Goal: Complete application form

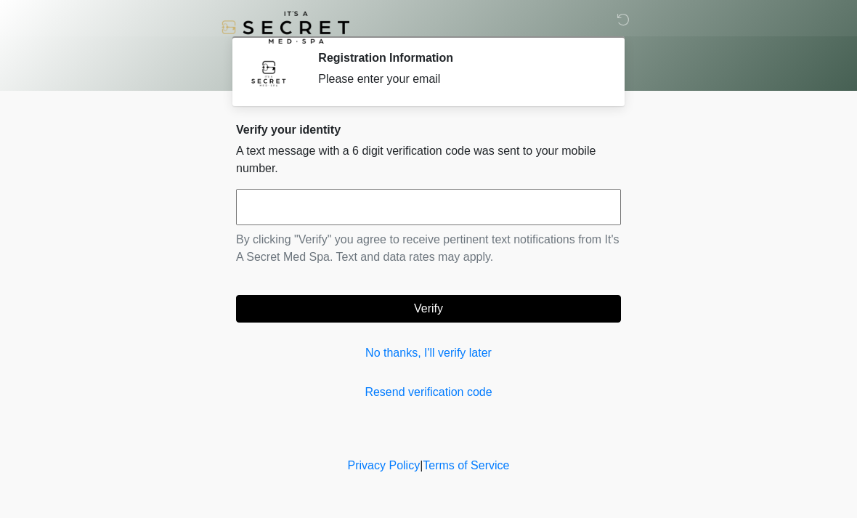
click at [267, 378] on div "Verify your identity A text message with a 6 digit verification code was sent t…" at bounding box center [428, 262] width 385 height 278
click at [289, 208] on input "text" at bounding box center [428, 207] width 385 height 36
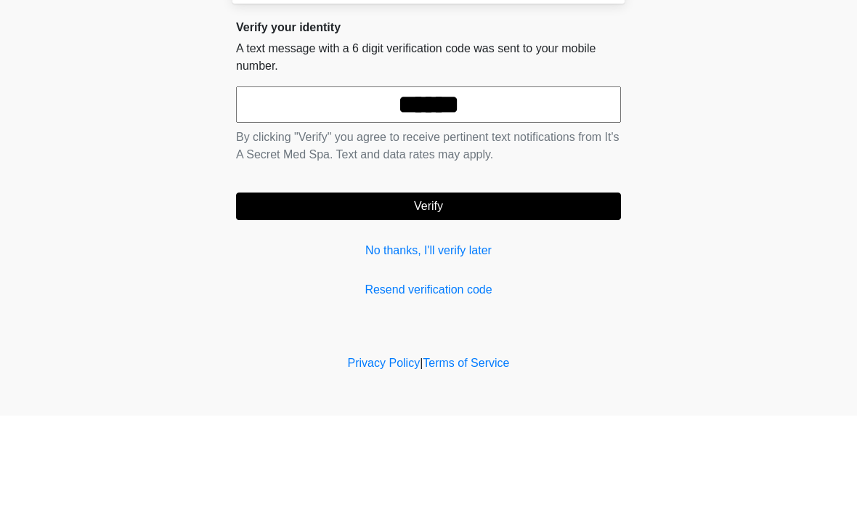
type input "******"
click at [286, 295] on button "Verify" at bounding box center [428, 309] width 385 height 28
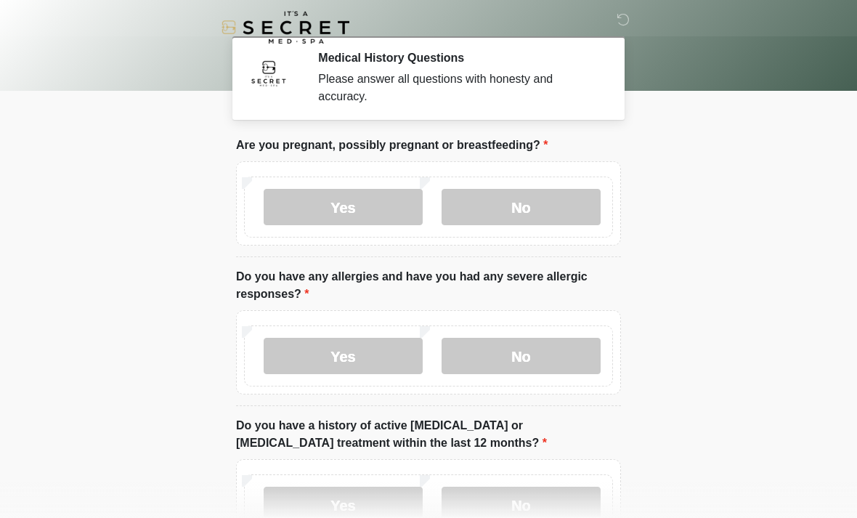
click at [507, 204] on label "No" at bounding box center [521, 207] width 159 height 36
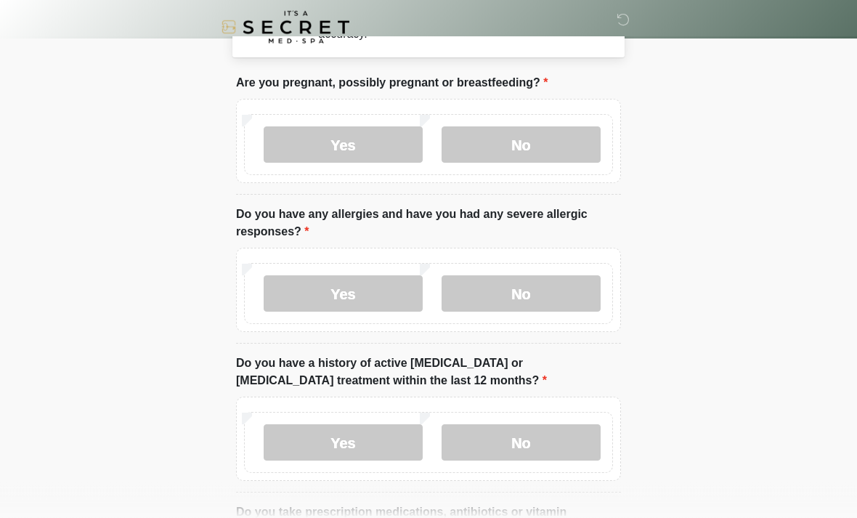
scroll to position [62, 0]
click at [527, 303] on label "No" at bounding box center [521, 293] width 159 height 36
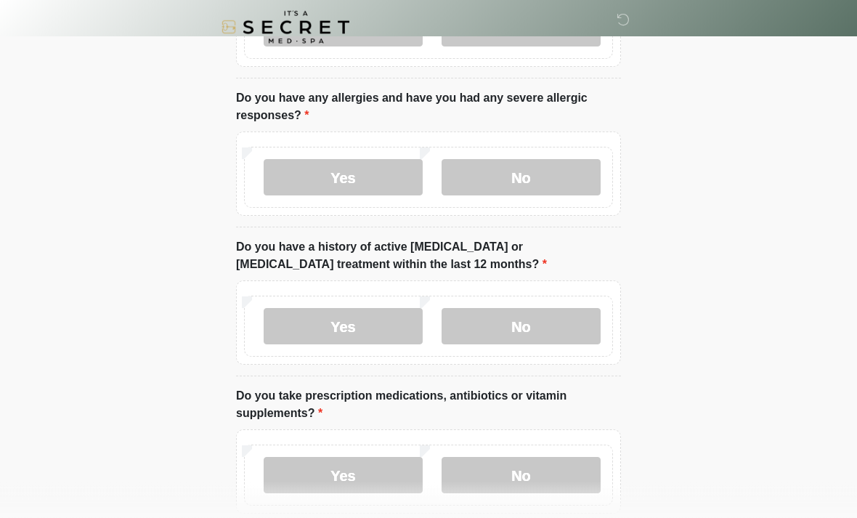
click at [495, 335] on label "No" at bounding box center [521, 327] width 159 height 36
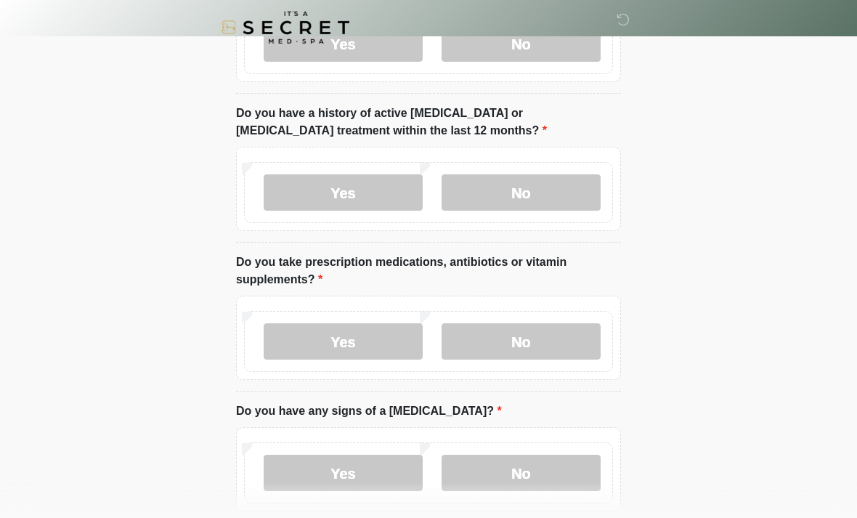
scroll to position [319, 0]
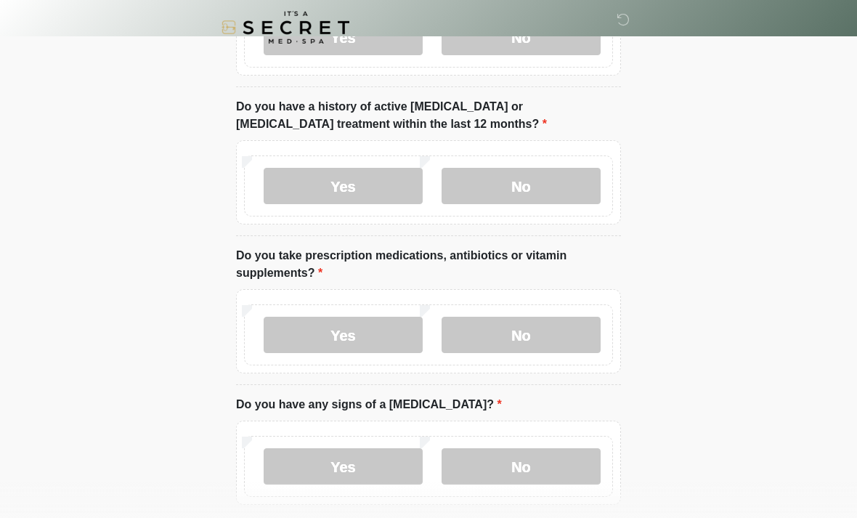
click at [495, 342] on label "No" at bounding box center [521, 335] width 159 height 36
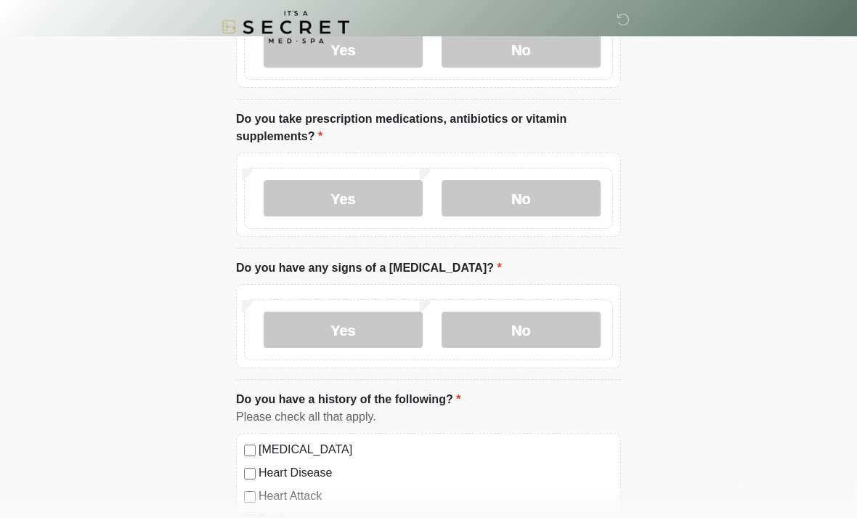
click at [503, 328] on label "No" at bounding box center [521, 330] width 159 height 36
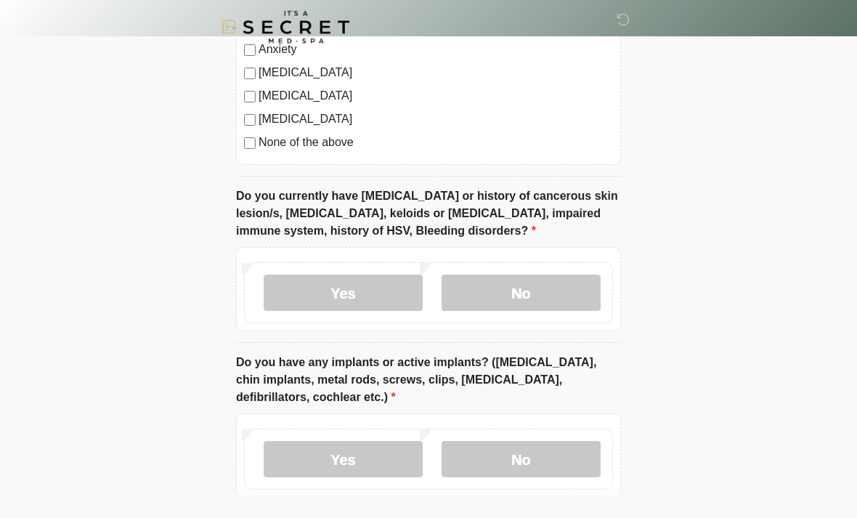
scroll to position [1018, 0]
click at [495, 291] on label "No" at bounding box center [521, 293] width 159 height 36
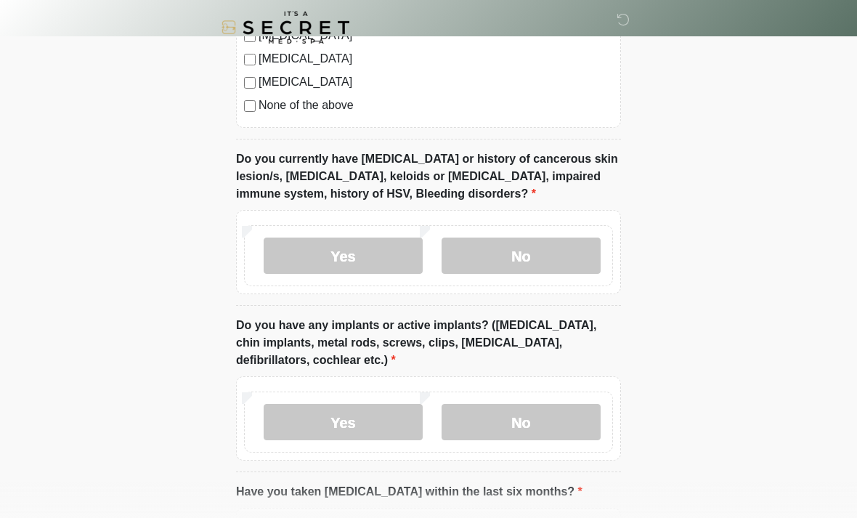
click at [503, 418] on label "No" at bounding box center [521, 422] width 159 height 36
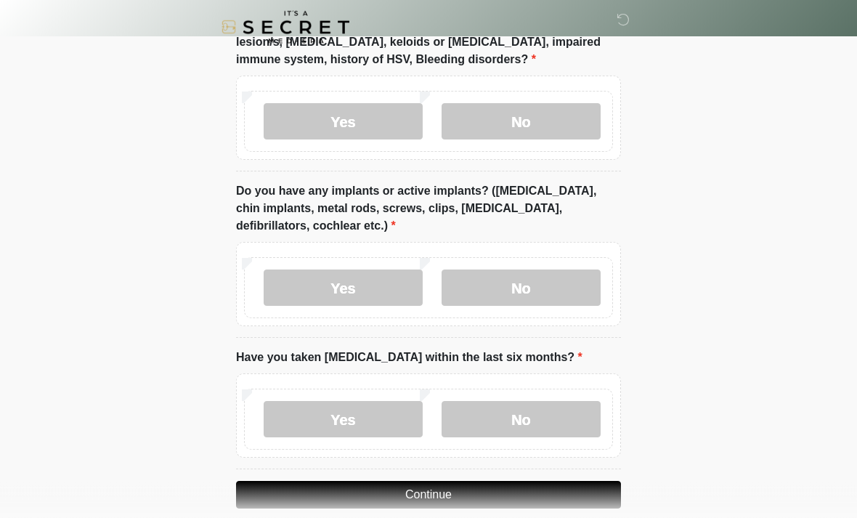
scroll to position [1190, 0]
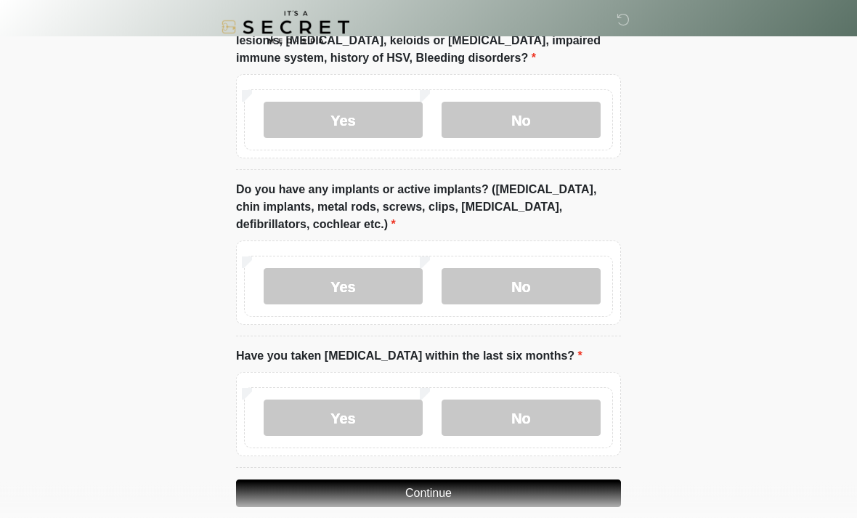
click at [487, 414] on label "No" at bounding box center [521, 418] width 159 height 36
click at [347, 497] on button "Continue" at bounding box center [428, 493] width 385 height 28
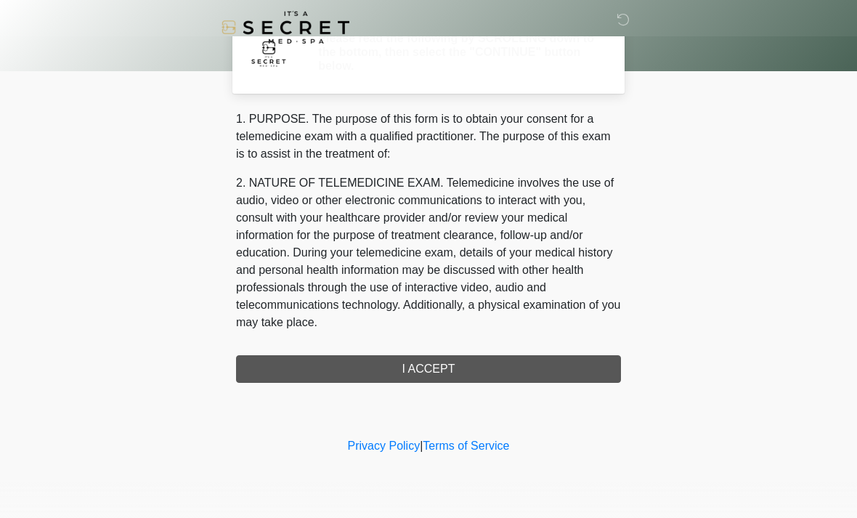
scroll to position [0, 0]
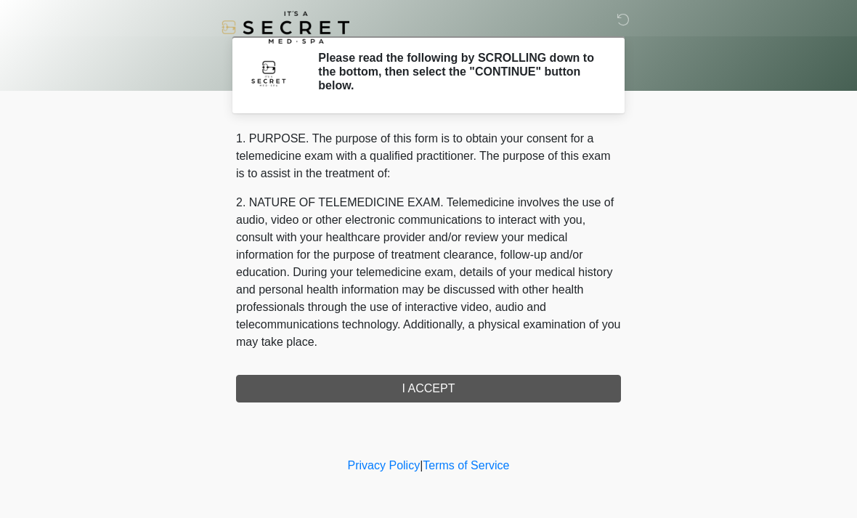
click at [256, 381] on div "1. PURPOSE. The purpose of this form is to obtain your consent for a telemedici…" at bounding box center [428, 266] width 385 height 272
click at [267, 385] on div "1. PURPOSE. The purpose of this form is to obtain your consent for a telemedici…" at bounding box center [428, 266] width 385 height 272
click at [441, 389] on div "1. PURPOSE. The purpose of this form is to obtain your consent for a telemedici…" at bounding box center [428, 266] width 385 height 272
click at [365, 389] on div "1. PURPOSE. The purpose of this form is to obtain your consent for a telemedici…" at bounding box center [428, 266] width 385 height 272
click at [471, 393] on div "1. PURPOSE. The purpose of this form is to obtain your consent for a telemedici…" at bounding box center [428, 266] width 385 height 272
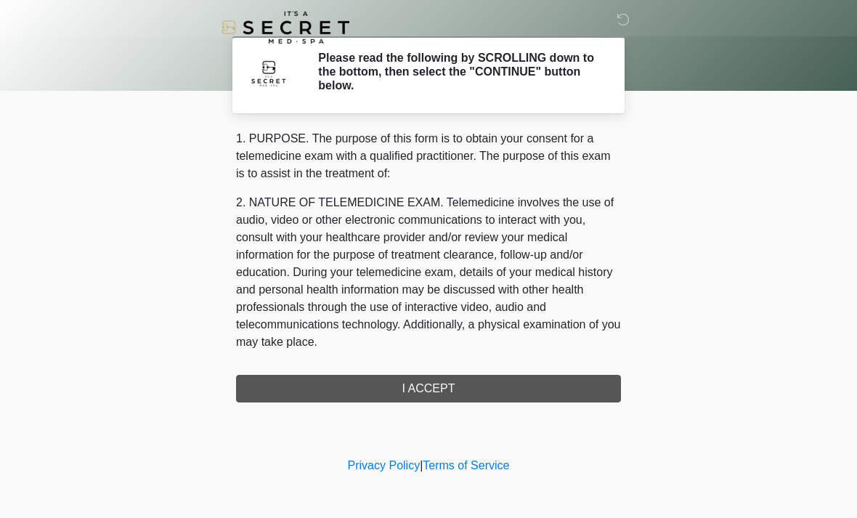
click at [414, 400] on div "1. PURPOSE. The purpose of this form is to obtain your consent for a telemedici…" at bounding box center [428, 266] width 385 height 272
click at [426, 394] on div "1. PURPOSE. The purpose of this form is to obtain your consent for a telemedici…" at bounding box center [428, 266] width 385 height 272
click at [428, 391] on div "1. PURPOSE. The purpose of this form is to obtain your consent for a telemedici…" at bounding box center [428, 266] width 385 height 272
click at [423, 380] on div "1. PURPOSE. The purpose of this form is to obtain your consent for a telemedici…" at bounding box center [428, 266] width 385 height 272
click at [268, 388] on div "1. PURPOSE. The purpose of this form is to obtain your consent for a telemedici…" at bounding box center [428, 266] width 385 height 272
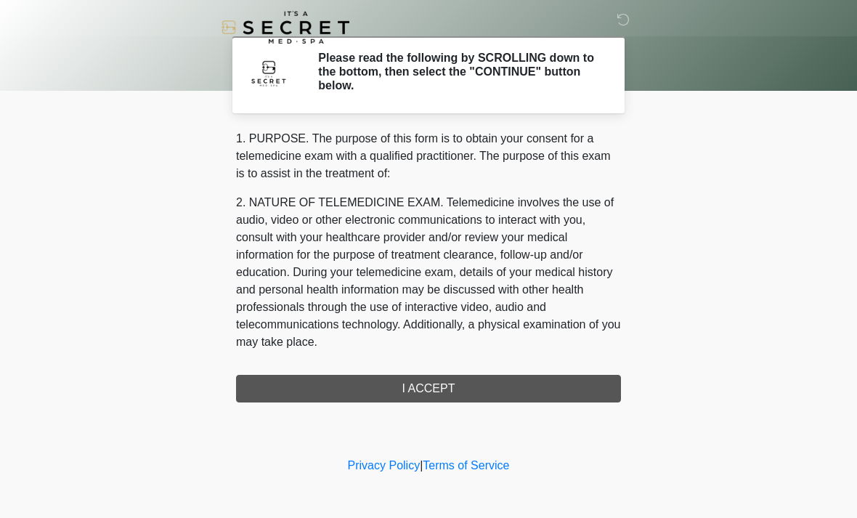
click at [415, 390] on div "1. PURPOSE. The purpose of this form is to obtain your consent for a telemedici…" at bounding box center [428, 266] width 385 height 272
click at [413, 400] on div "1. PURPOSE. The purpose of this form is to obtain your consent for a telemedici…" at bounding box center [428, 266] width 385 height 272
click at [403, 385] on div "1. PURPOSE. The purpose of this form is to obtain your consent for a telemedici…" at bounding box center [428, 266] width 385 height 272
click at [402, 384] on div "1. PURPOSE. The purpose of this form is to obtain your consent for a telemedici…" at bounding box center [428, 266] width 385 height 272
click at [402, 391] on div "1. PURPOSE. The purpose of this form is to obtain your consent for a telemedici…" at bounding box center [428, 266] width 385 height 272
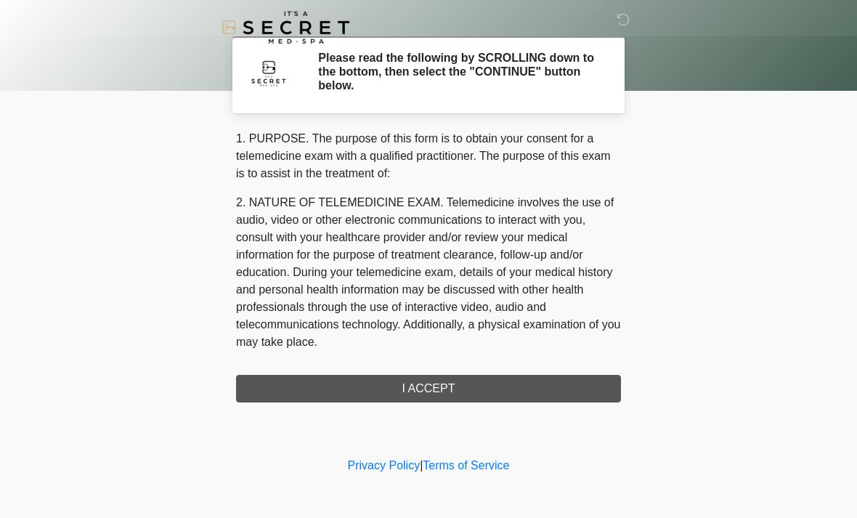
click at [612, 25] on div at bounding box center [418, 27] width 436 height 54
click at [284, 385] on div "1. PURPOSE. The purpose of this form is to obtain your consent for a telemedici…" at bounding box center [428, 266] width 385 height 272
click at [368, 385] on div "1. PURPOSE. The purpose of this form is to obtain your consent for a telemedici…" at bounding box center [428, 266] width 385 height 272
click at [411, 385] on div "1. PURPOSE. The purpose of this form is to obtain your consent for a telemedici…" at bounding box center [428, 266] width 385 height 272
click at [551, 396] on div "1. PURPOSE. The purpose of this form is to obtain your consent for a telemedici…" at bounding box center [428, 266] width 385 height 272
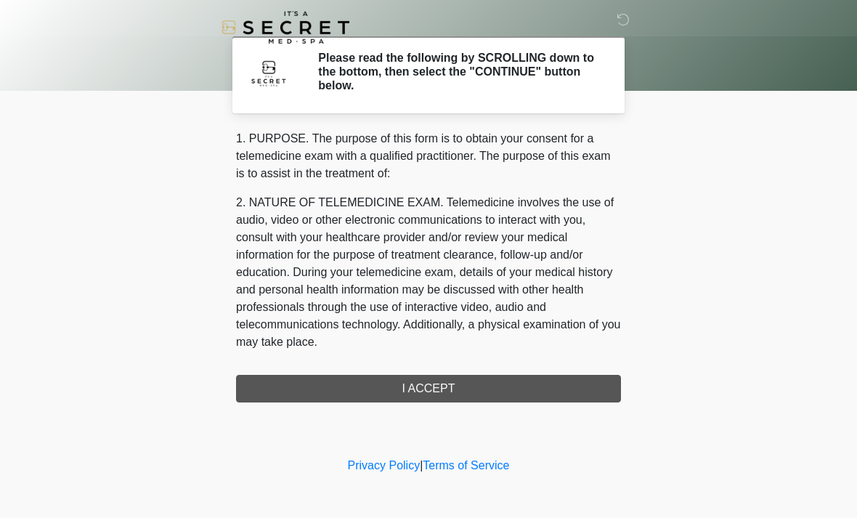
click at [601, 330] on p "2. NATURE OF TELEMEDICINE EXAM. Telemedicine involves the use of audio, video o…" at bounding box center [428, 272] width 385 height 157
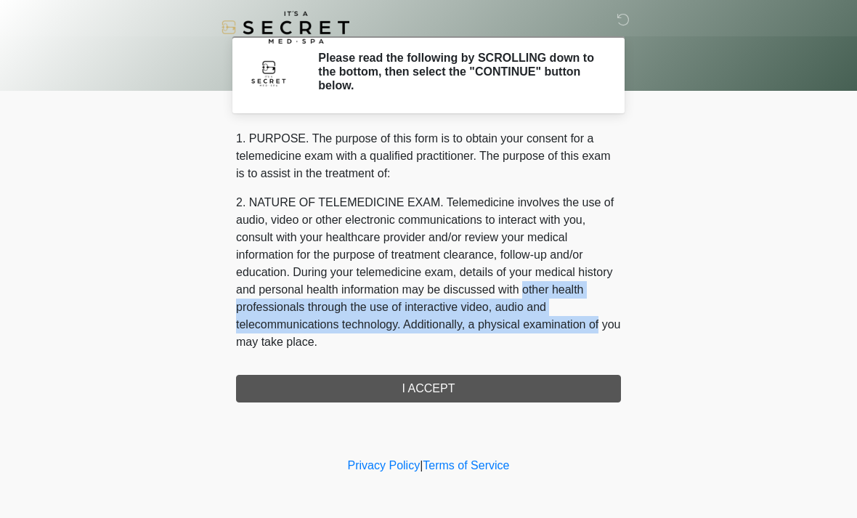
click at [691, 252] on body "‎ ‎ Please read the following by SCROLLING down to the bottom, then select the …" at bounding box center [428, 259] width 857 height 518
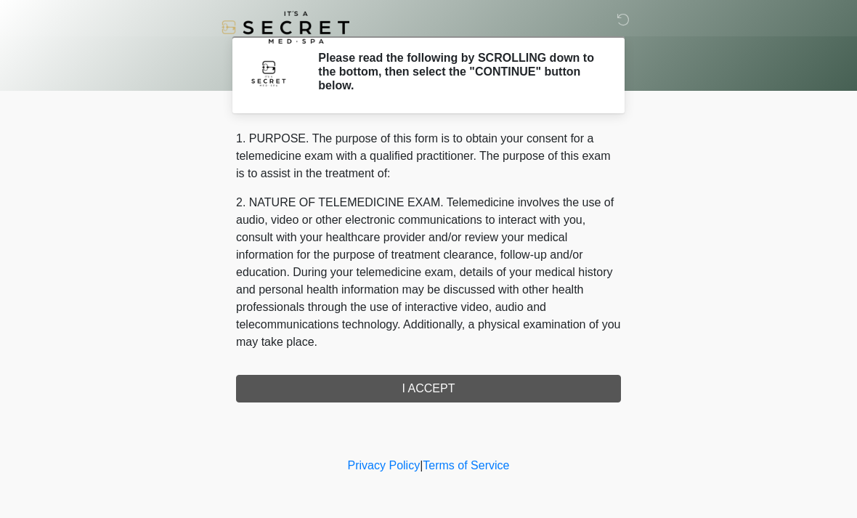
click at [701, 246] on body "‎ ‎ Please read the following by SCROLLING down to the bottom, then select the …" at bounding box center [428, 259] width 857 height 518
click at [421, 397] on div "1. PURPOSE. The purpose of this form is to obtain your consent for a telemedici…" at bounding box center [428, 266] width 385 height 272
click at [449, 382] on div "1. PURPOSE. The purpose of this form is to obtain your consent for a telemedici…" at bounding box center [428, 266] width 385 height 272
click at [522, 394] on div "1. PURPOSE. The purpose of this form is to obtain your consent for a telemedici…" at bounding box center [428, 266] width 385 height 272
click at [567, 381] on div "1. PURPOSE. The purpose of this form is to obtain your consent for a telemedici…" at bounding box center [428, 266] width 385 height 272
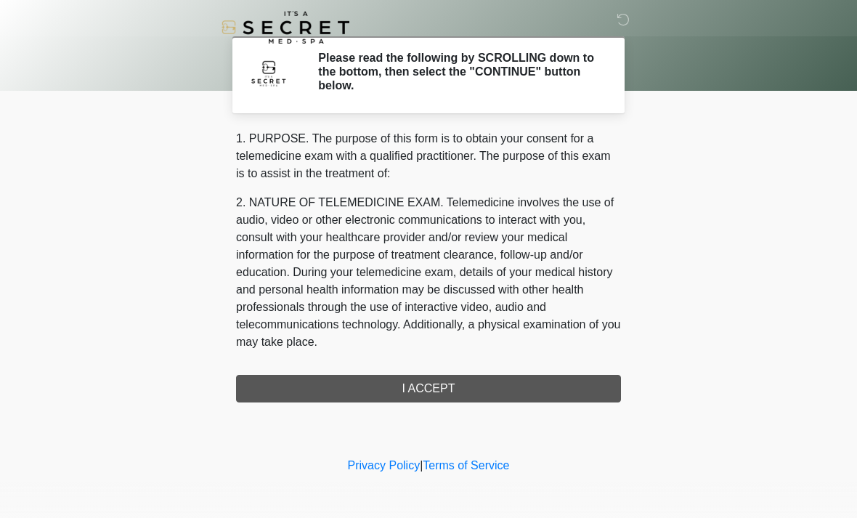
click at [564, 386] on div "1. PURPOSE. The purpose of this form is to obtain your consent for a telemedici…" at bounding box center [428, 266] width 385 height 272
click at [581, 402] on div "‎ ‎ Please read the following by SCROLLING down to the bottom, then select the …" at bounding box center [429, 227] width 436 height 425
click at [586, 392] on div "1. PURPOSE. The purpose of this form is to obtain your consent for a telemedici…" at bounding box center [428, 266] width 385 height 272
click at [425, 382] on div "1. PURPOSE. The purpose of this form is to obtain your consent for a telemedici…" at bounding box center [428, 266] width 385 height 272
click at [465, 399] on div "1. PURPOSE. The purpose of this form is to obtain your consent for a telemedici…" at bounding box center [428, 266] width 385 height 272
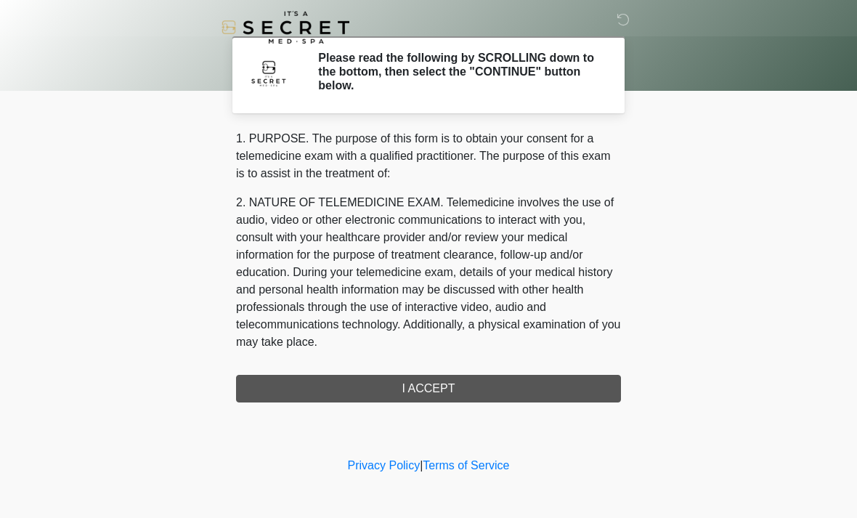
click at [476, 393] on div "1. PURPOSE. The purpose of this form is to obtain your consent for a telemedici…" at bounding box center [428, 266] width 385 height 272
click at [464, 393] on div "1. PURPOSE. The purpose of this form is to obtain your consent for a telemedici…" at bounding box center [428, 266] width 385 height 272
click at [444, 393] on div "1. PURPOSE. The purpose of this form is to obtain your consent for a telemedici…" at bounding box center [428, 266] width 385 height 272
click at [449, 388] on div "1. PURPOSE. The purpose of this form is to obtain your consent for a telemedici…" at bounding box center [428, 266] width 385 height 272
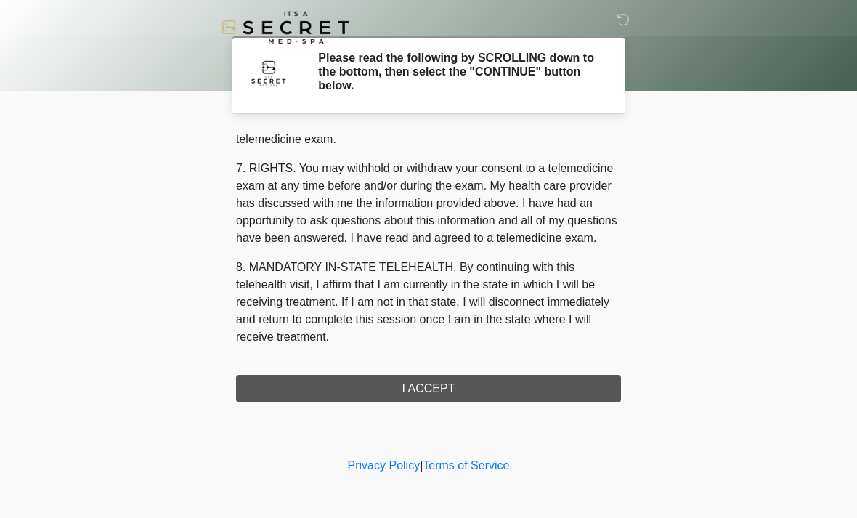
scroll to position [615, 0]
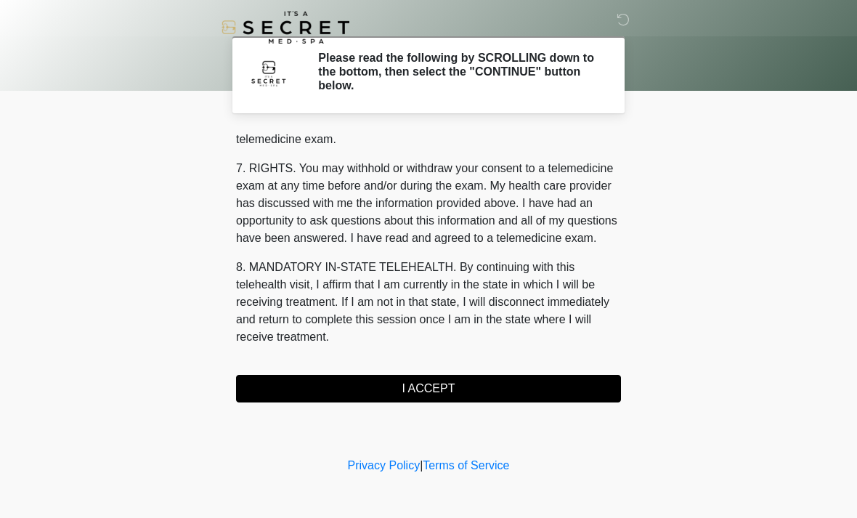
click at [265, 398] on button "I ACCEPT" at bounding box center [428, 389] width 385 height 28
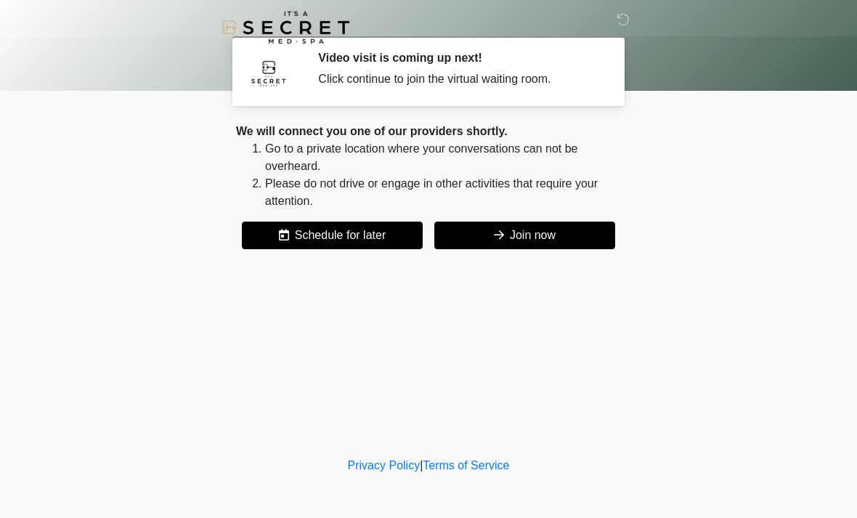
click at [553, 237] on button "Join now" at bounding box center [524, 236] width 181 height 28
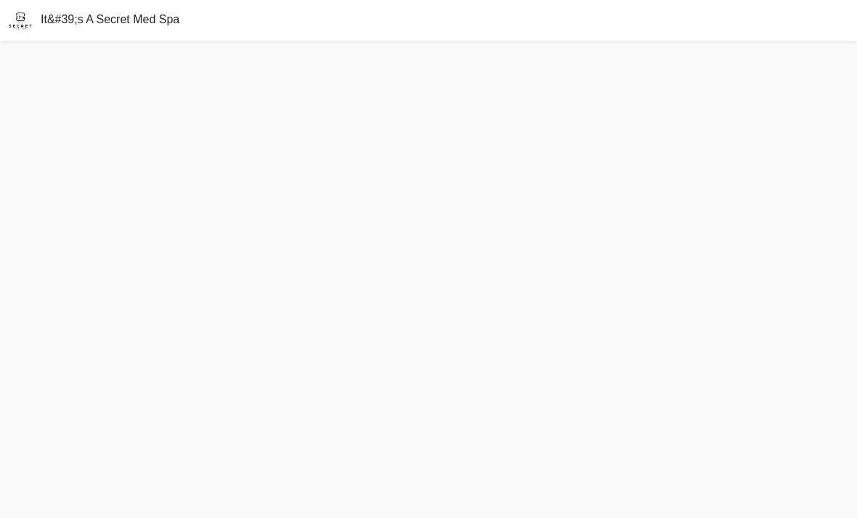
scroll to position [21, 0]
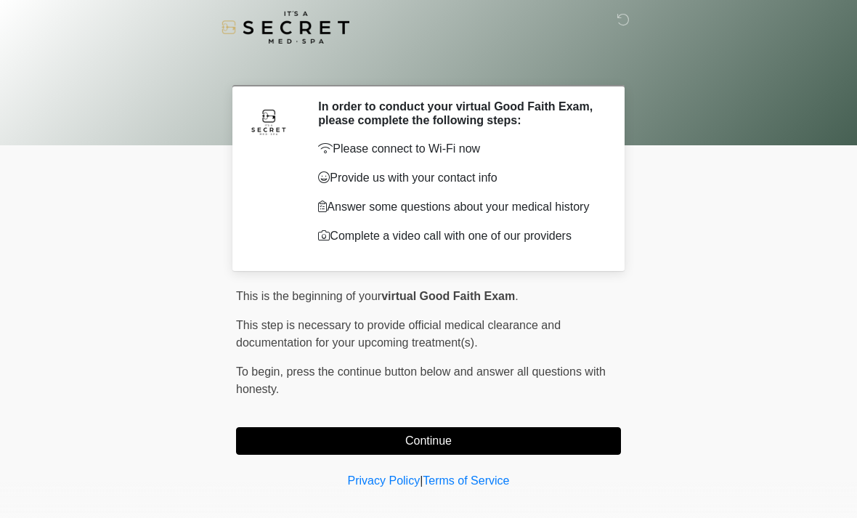
click at [582, 455] on button "Continue" at bounding box center [428, 441] width 385 height 28
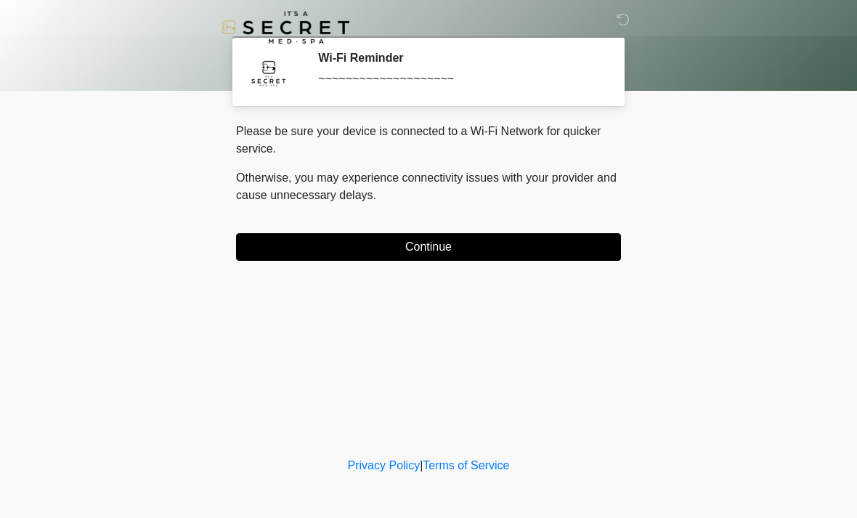
click at [613, 245] on button "Continue" at bounding box center [428, 247] width 385 height 28
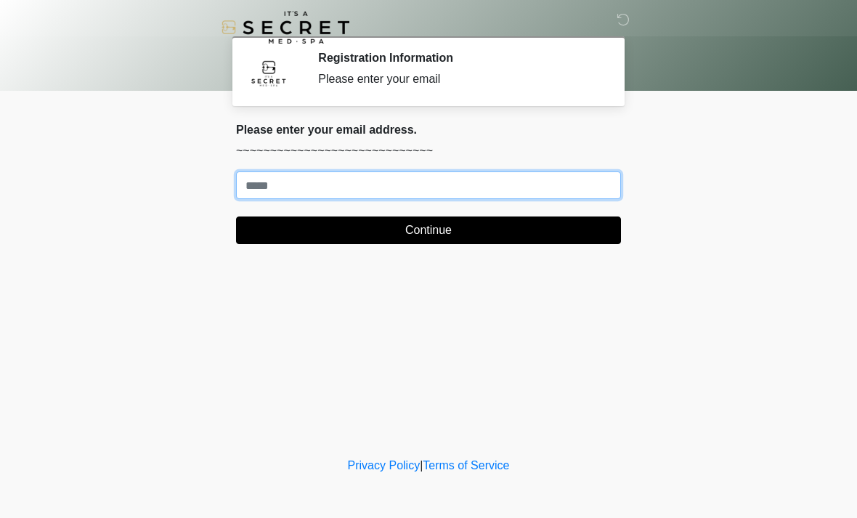
click at [605, 181] on input "Where should we email your treatment plan?" at bounding box center [428, 185] width 385 height 28
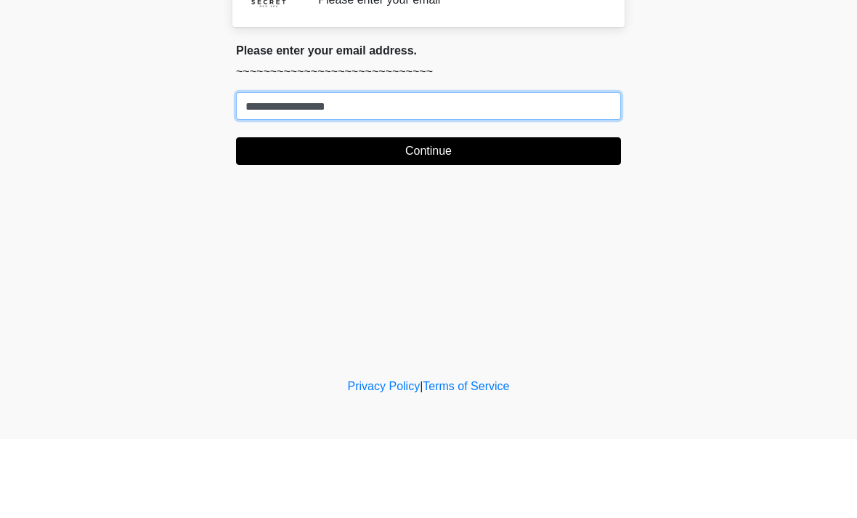
type input "**********"
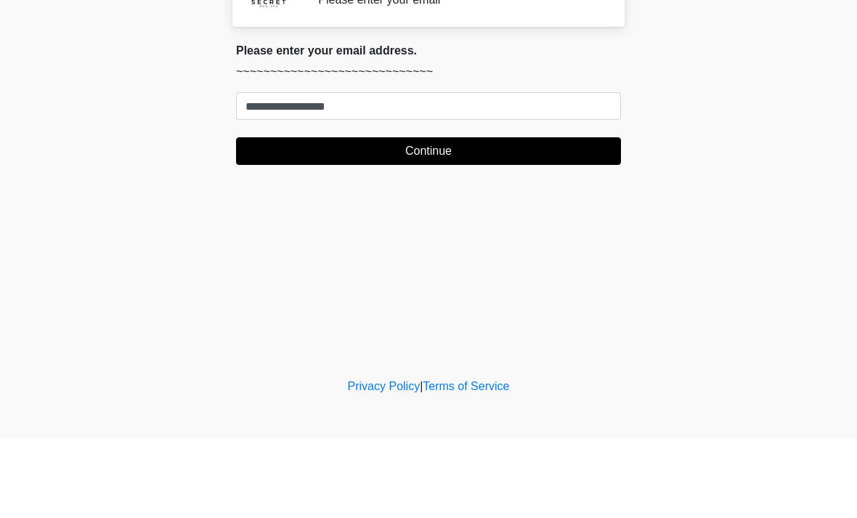
click at [574, 216] on button "Continue" at bounding box center [428, 230] width 385 height 28
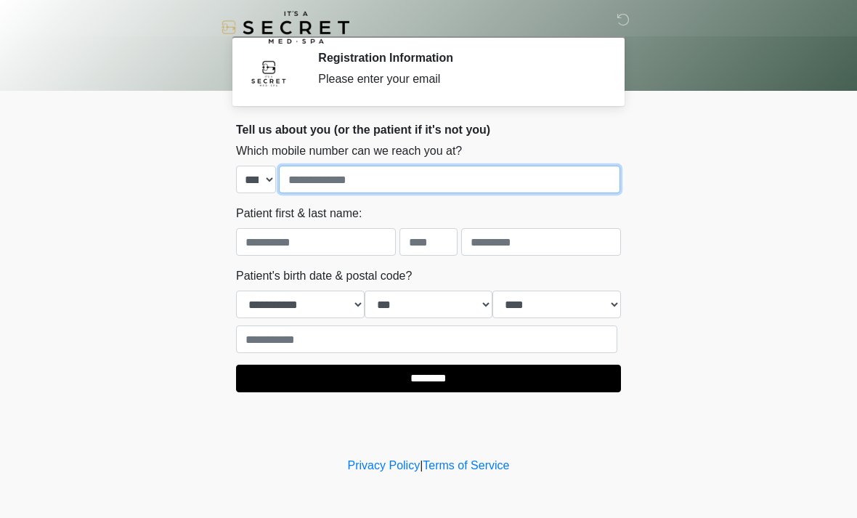
click at [552, 192] on input "tel" at bounding box center [449, 180] width 341 height 28
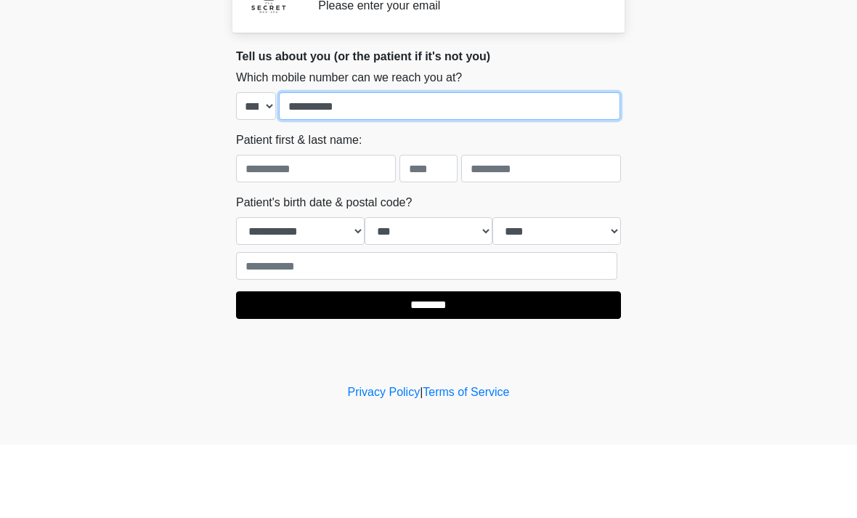
type input "**********"
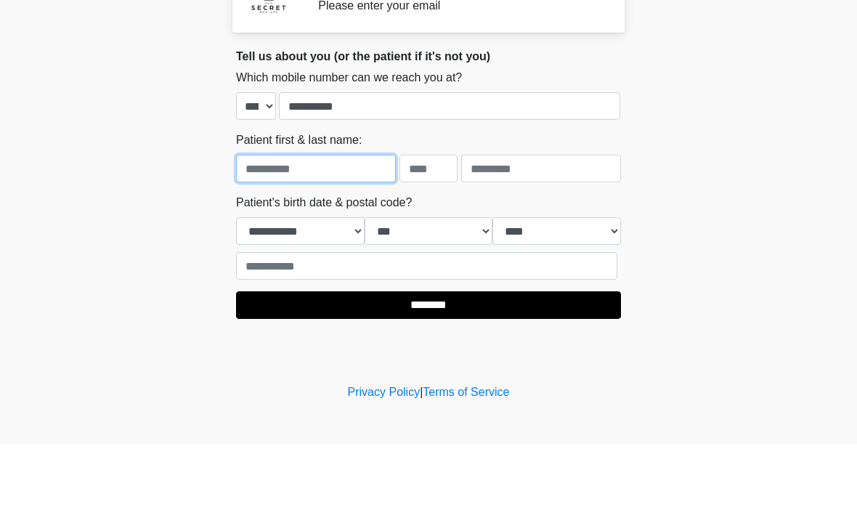
click at [361, 228] on input "text" at bounding box center [316, 242] width 160 height 28
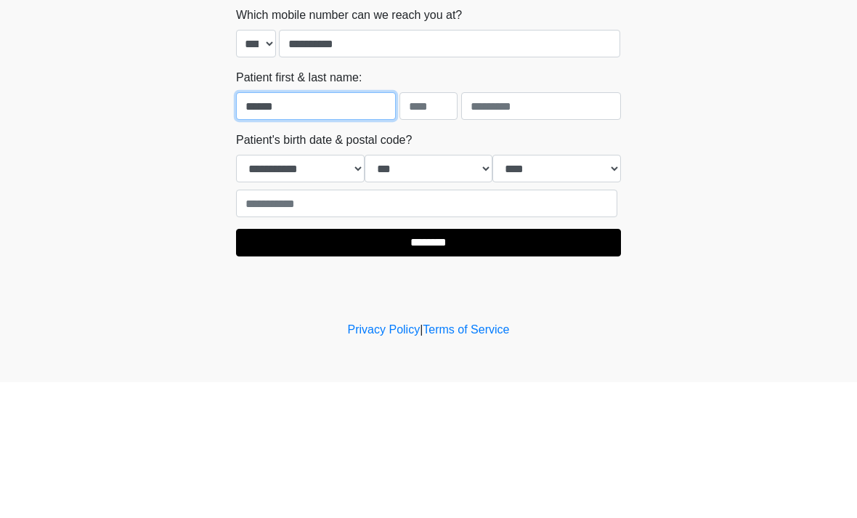
type input "******"
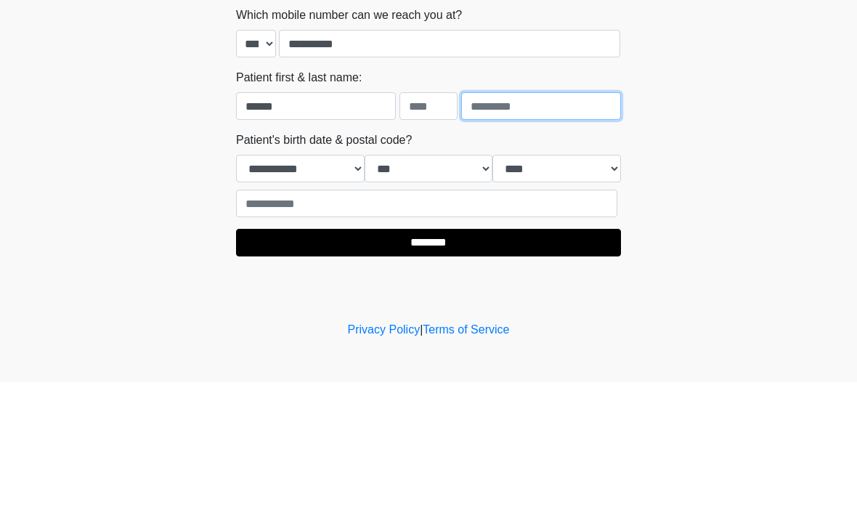
click at [564, 228] on input "text" at bounding box center [541, 242] width 160 height 28
type input "******"
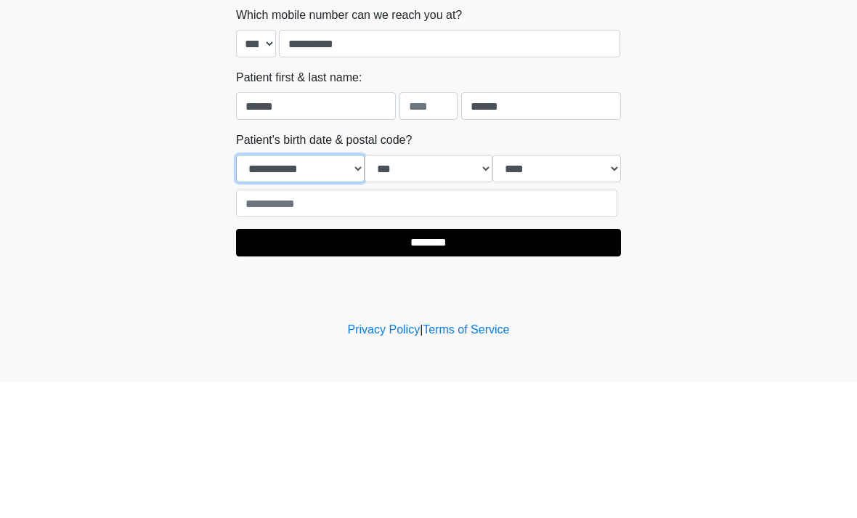
click at [330, 291] on select "**********" at bounding box center [300, 305] width 129 height 28
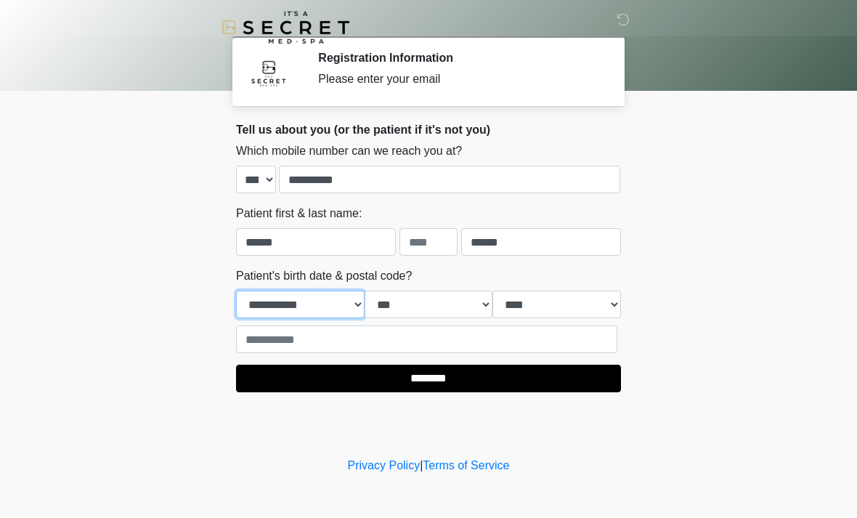
select select "*"
click at [431, 312] on select "*** * * * * * * * * * ** ** ** ** ** ** ** ** ** ** ** ** ** ** ** ** ** ** ** …" at bounding box center [429, 305] width 129 height 28
click at [431, 308] on select "*** * * * * * * * * * ** ** ** ** ** ** ** ** ** ** ** ** ** ** ** ** ** ** ** …" at bounding box center [429, 305] width 129 height 28
select select "**"
click at [561, 314] on select "**** **** **** **** **** **** **** **** **** **** **** **** **** **** **** ****…" at bounding box center [556, 305] width 129 height 28
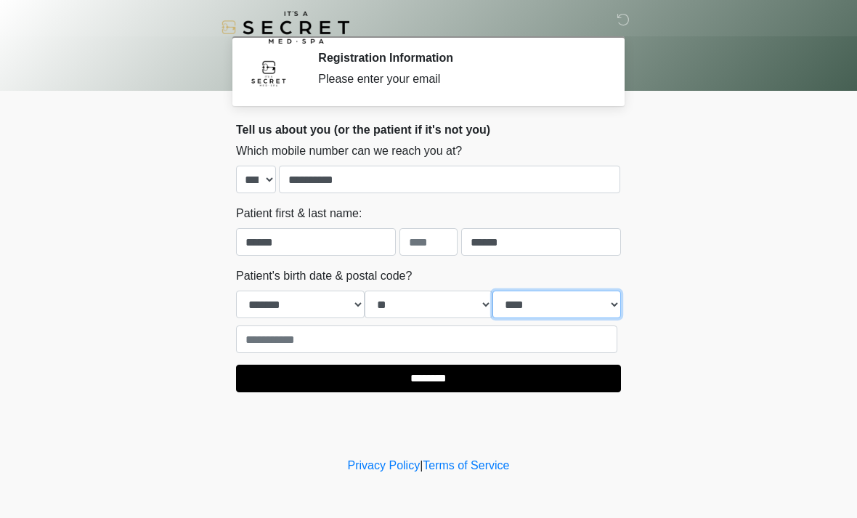
select select "****"
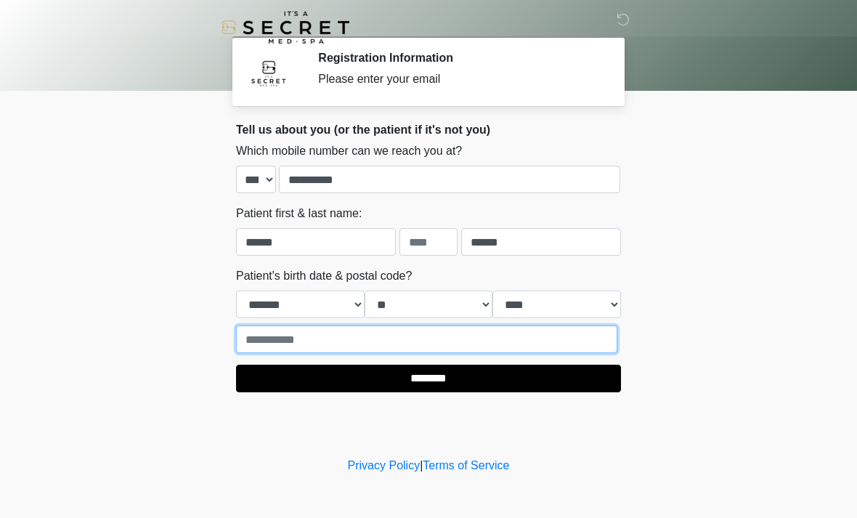
click at [502, 349] on input "text" at bounding box center [426, 339] width 381 height 28
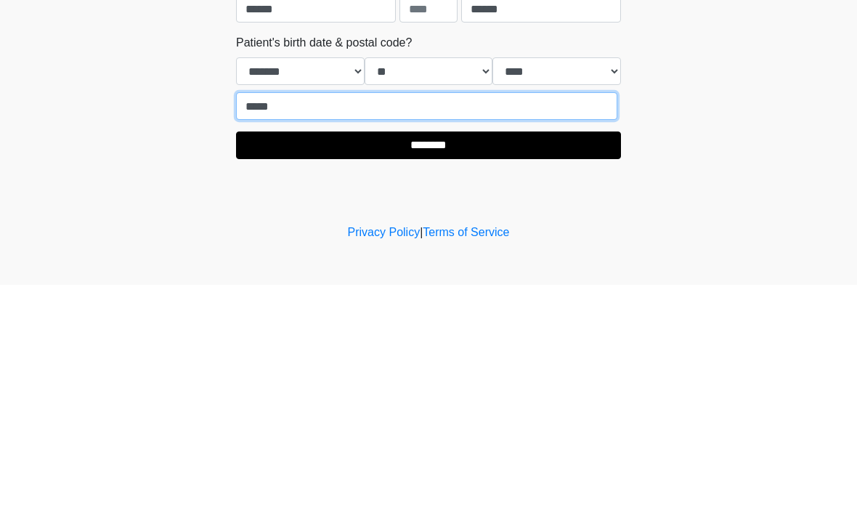
type input "*****"
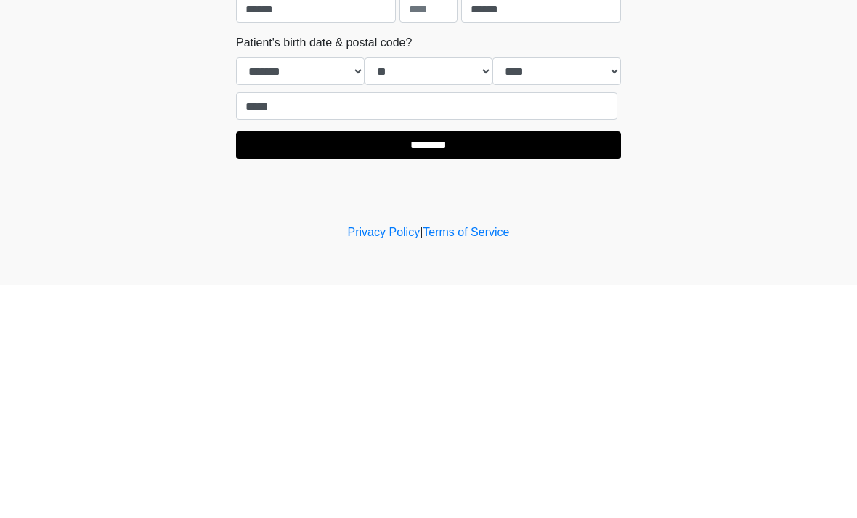
click at [551, 365] on input "********" at bounding box center [428, 379] width 385 height 28
